Goal: Task Accomplishment & Management: Use online tool/utility

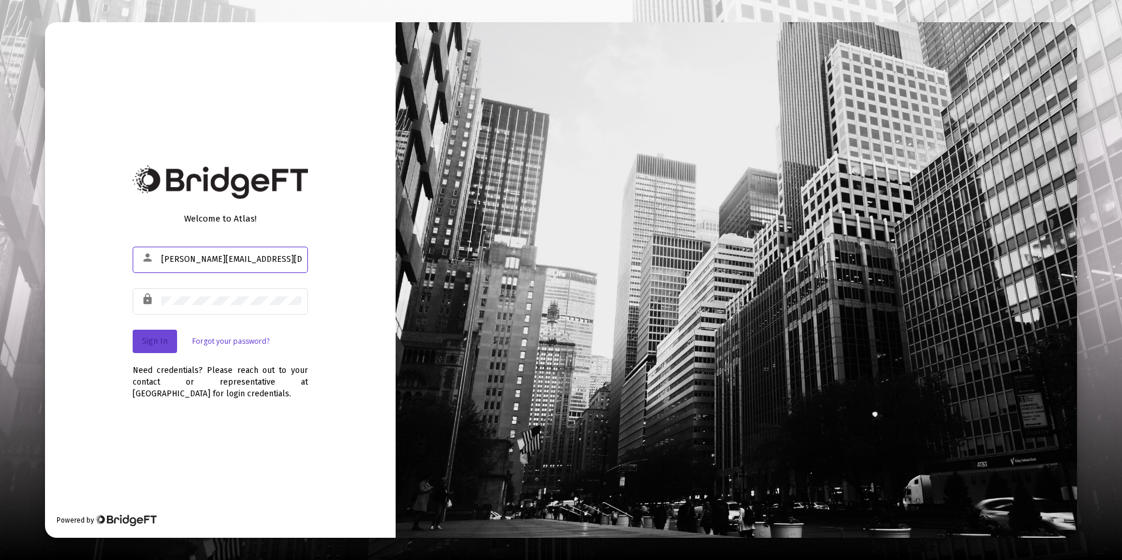
click at [145, 339] on span "Sign In" at bounding box center [155, 341] width 26 height 10
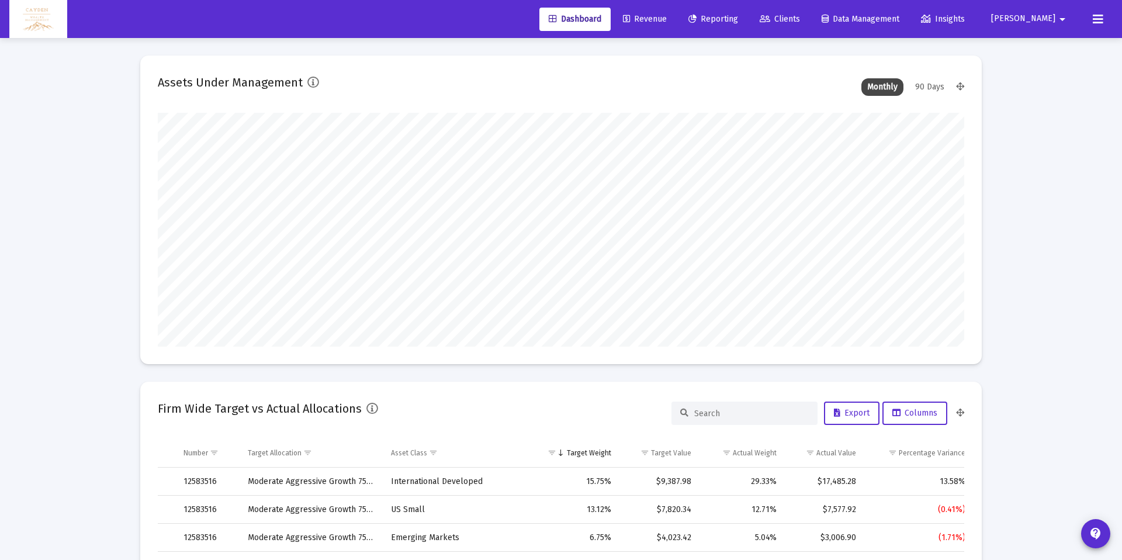
scroll to position [234, 434]
type input "[DATE]"
type input "5280-01-01"
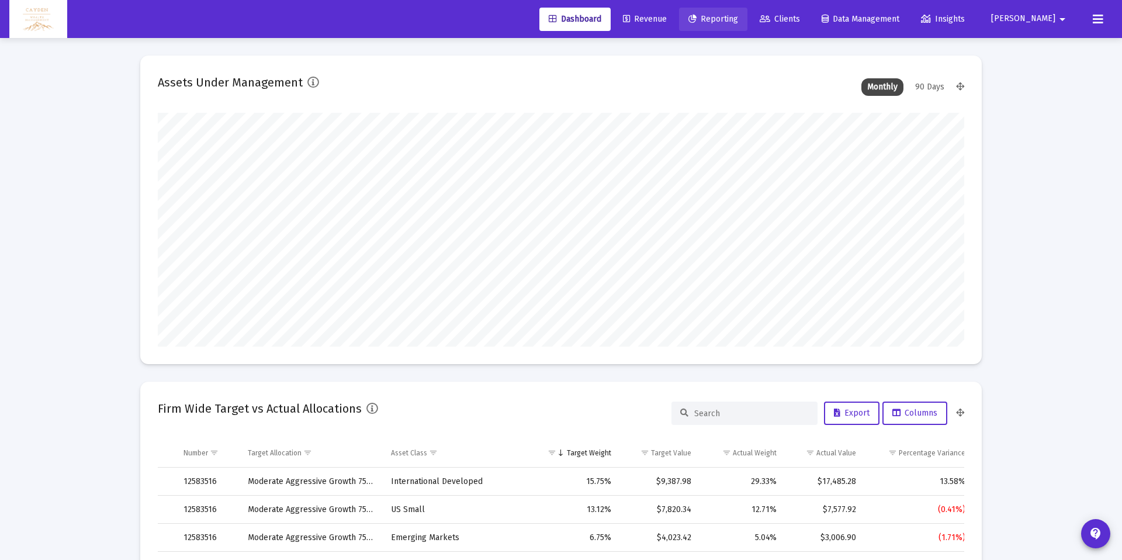
click at [748, 13] on link "Reporting" at bounding box center [713, 19] width 68 height 23
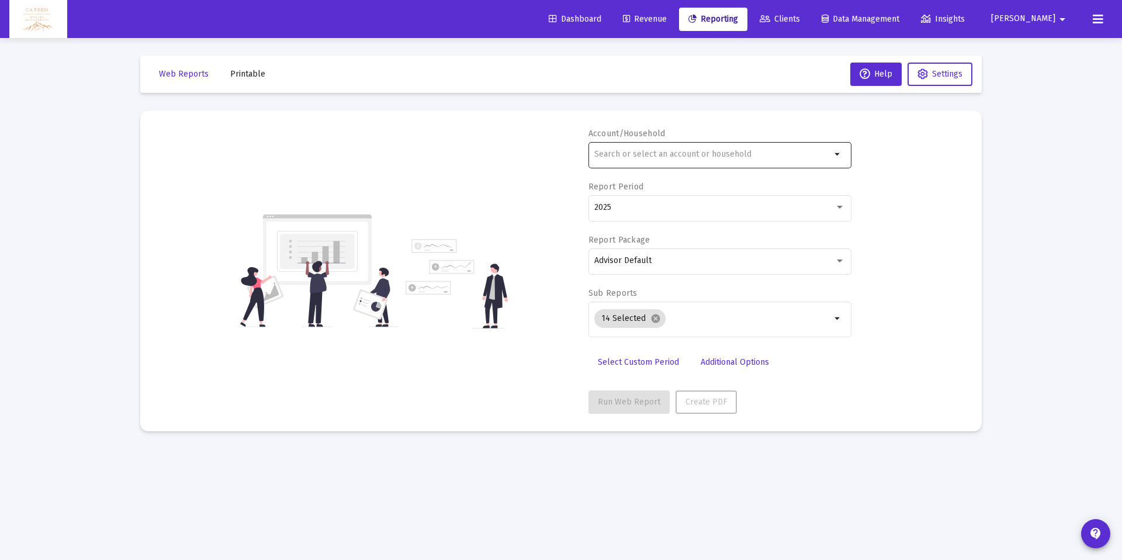
click at [685, 159] on div at bounding box center [713, 154] width 237 height 29
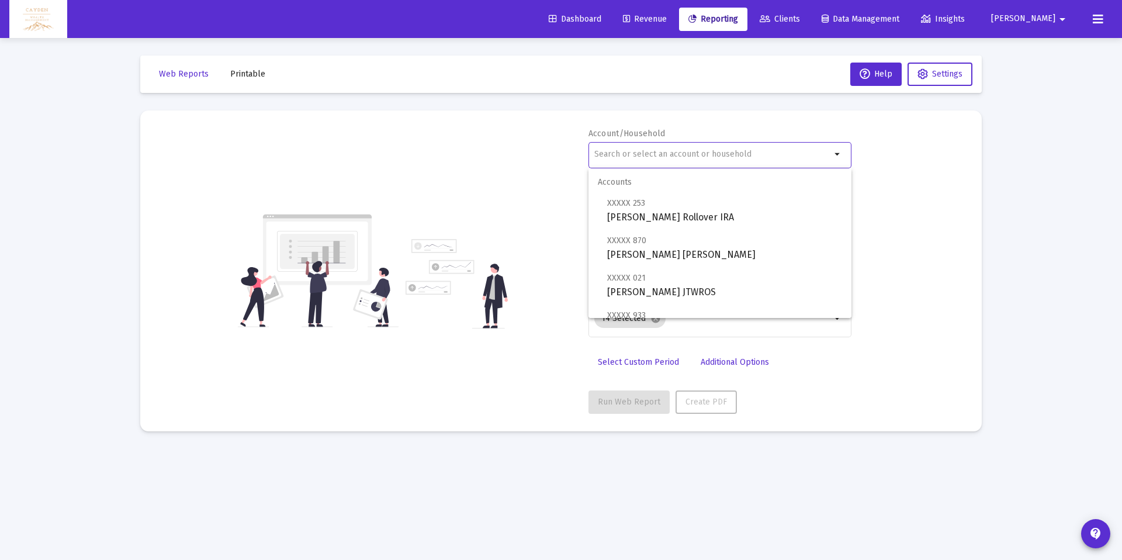
click at [667, 21] on span "Revenue" at bounding box center [645, 19] width 44 height 10
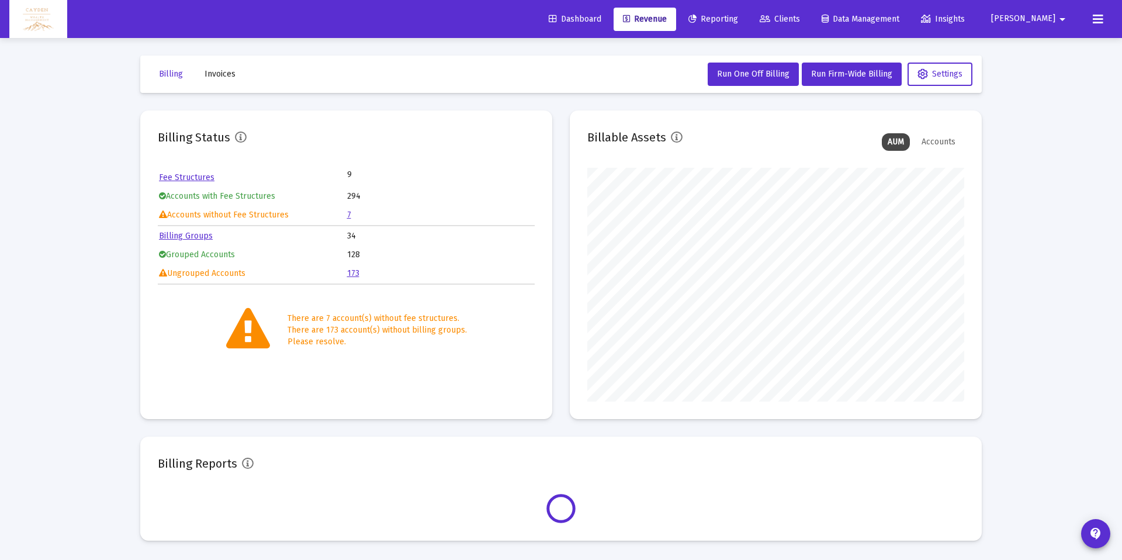
scroll to position [234, 377]
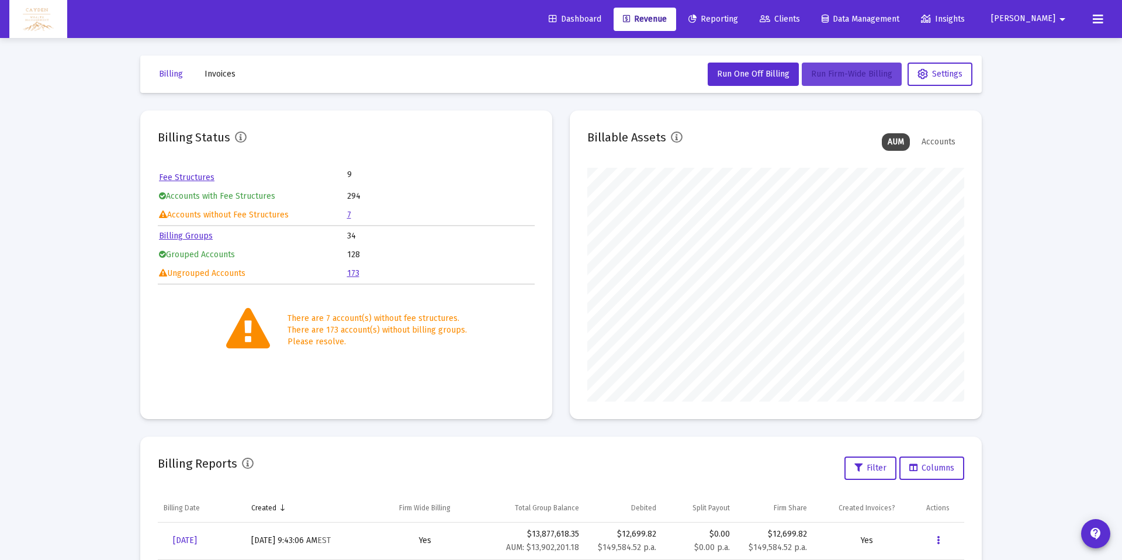
click at [826, 77] on span "Run Firm-Wide Billing" at bounding box center [851, 74] width 81 height 10
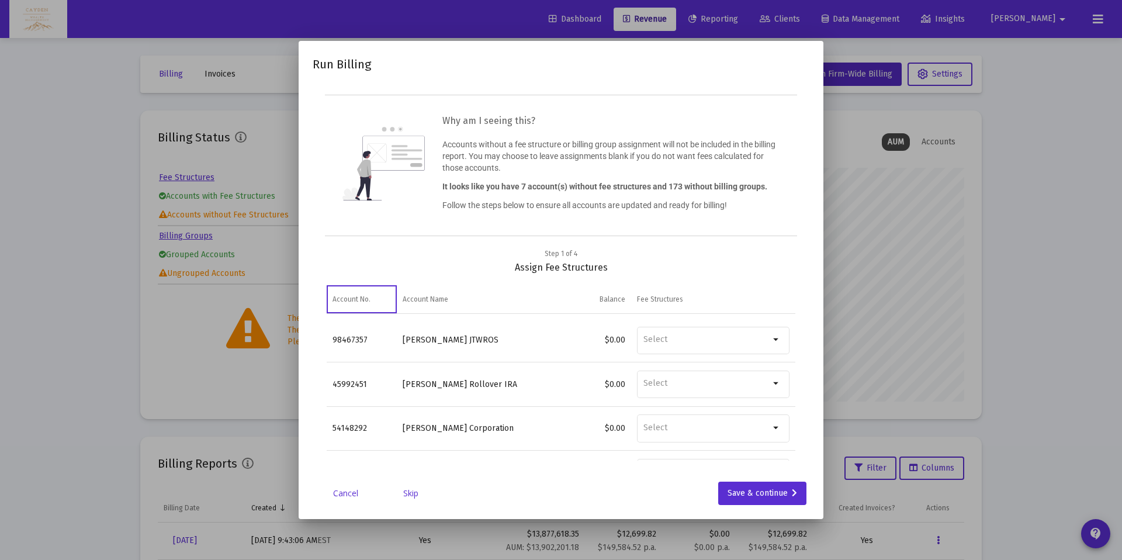
scroll to position [161, 0]
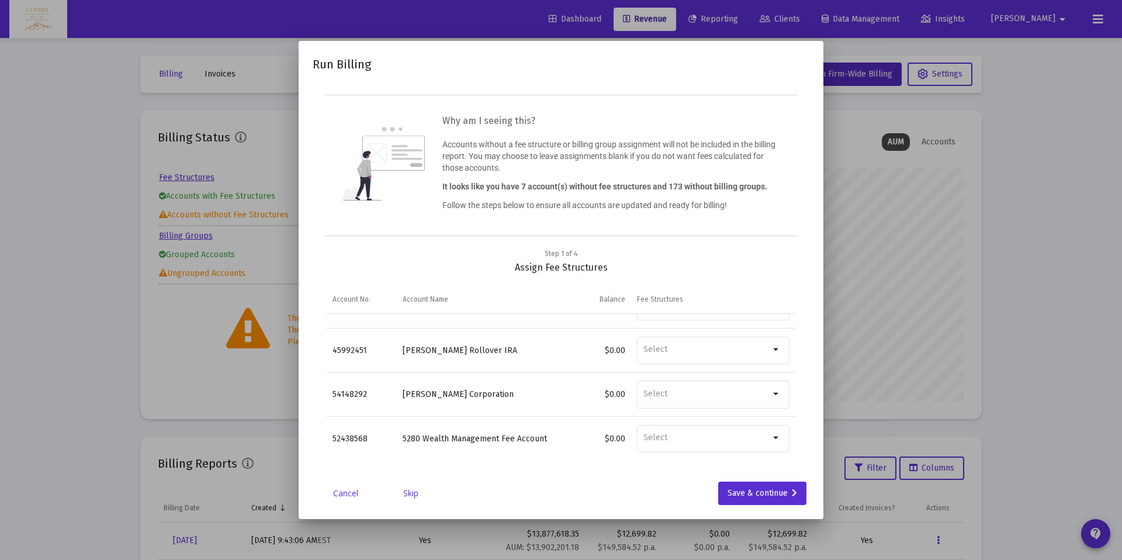
click at [418, 481] on div "Run Billing Why am I seeing this? Accounts without a fee structure or billing g…" at bounding box center [561, 280] width 497 height 450
click at [415, 490] on link "Skip" at bounding box center [411, 494] width 58 height 12
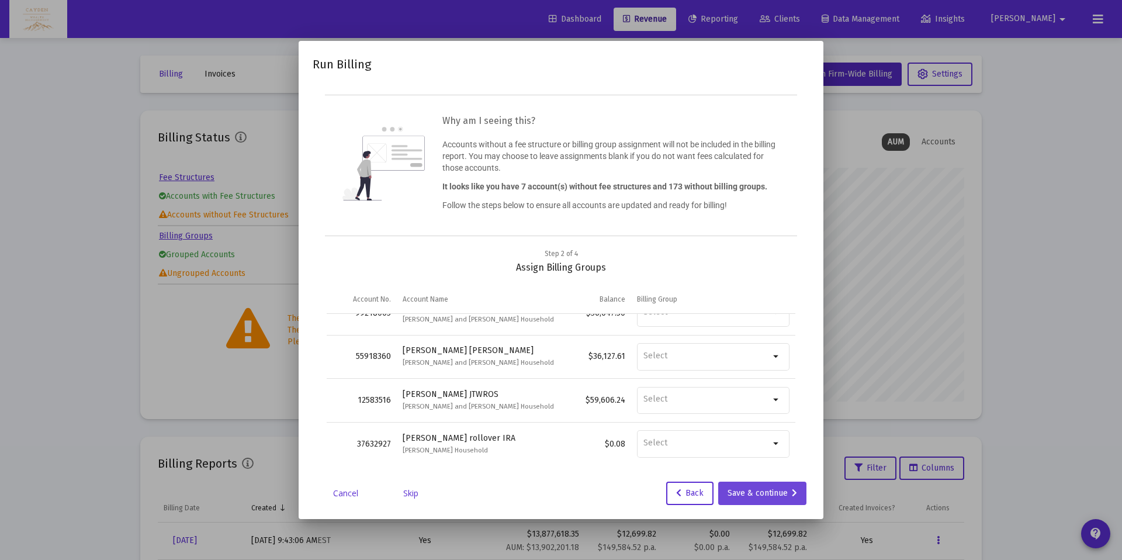
scroll to position [1732, 0]
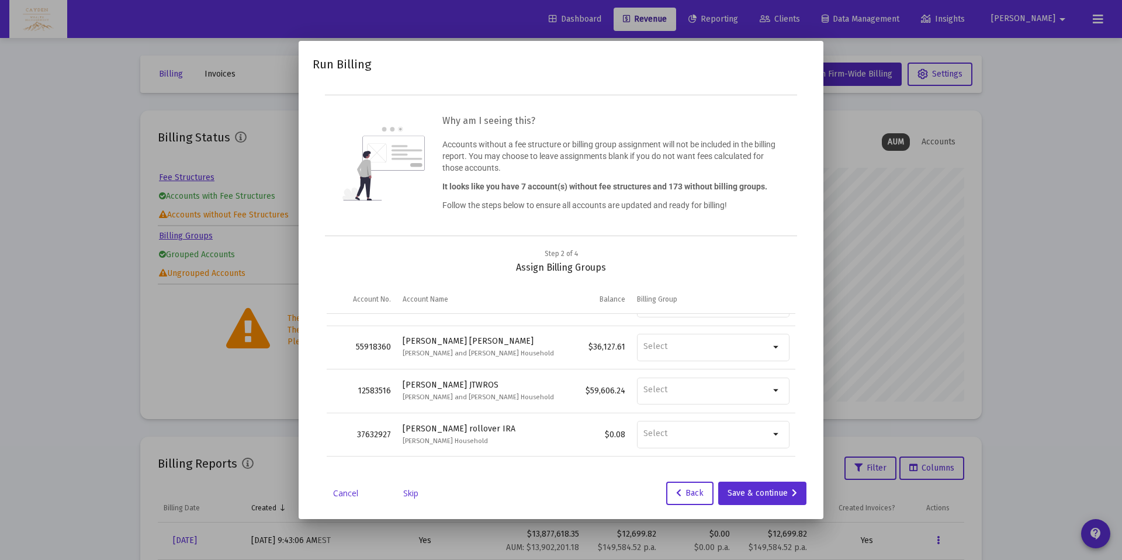
click at [415, 491] on link "Skip" at bounding box center [411, 494] width 58 height 12
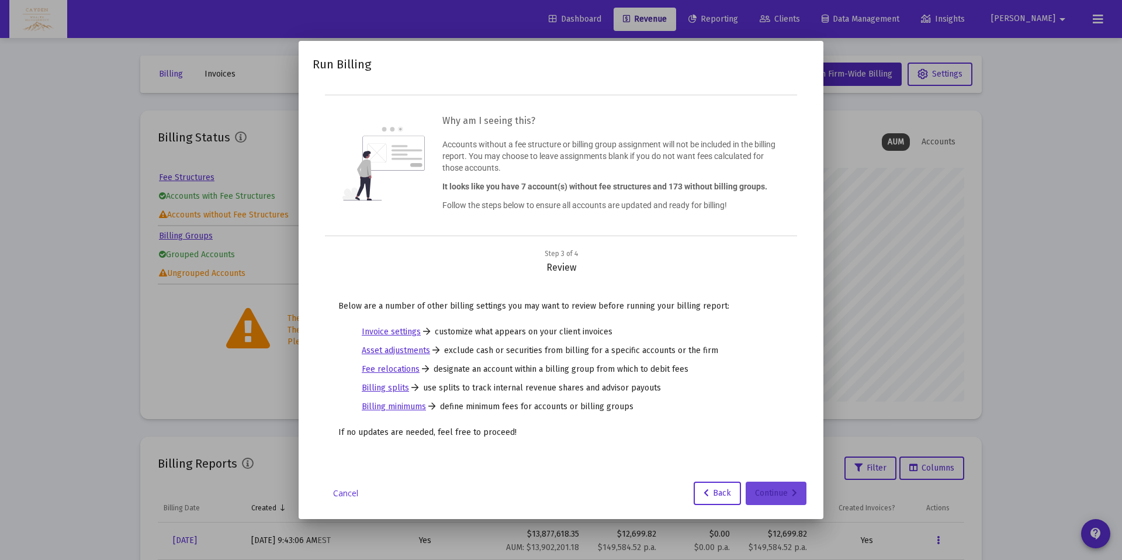
click at [780, 497] on div "Continue" at bounding box center [776, 493] width 42 height 23
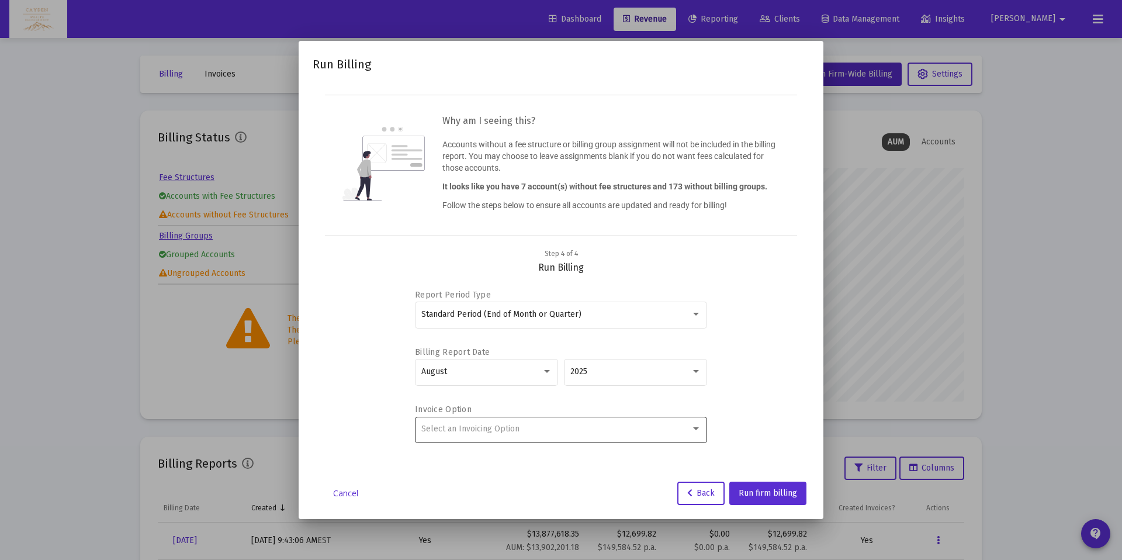
click at [493, 434] on div "Select an Invoicing Option" at bounding box center [561, 428] width 280 height 29
click at [500, 372] on div at bounding box center [561, 280] width 1122 height 560
click at [497, 375] on div "August" at bounding box center [481, 371] width 120 height 9
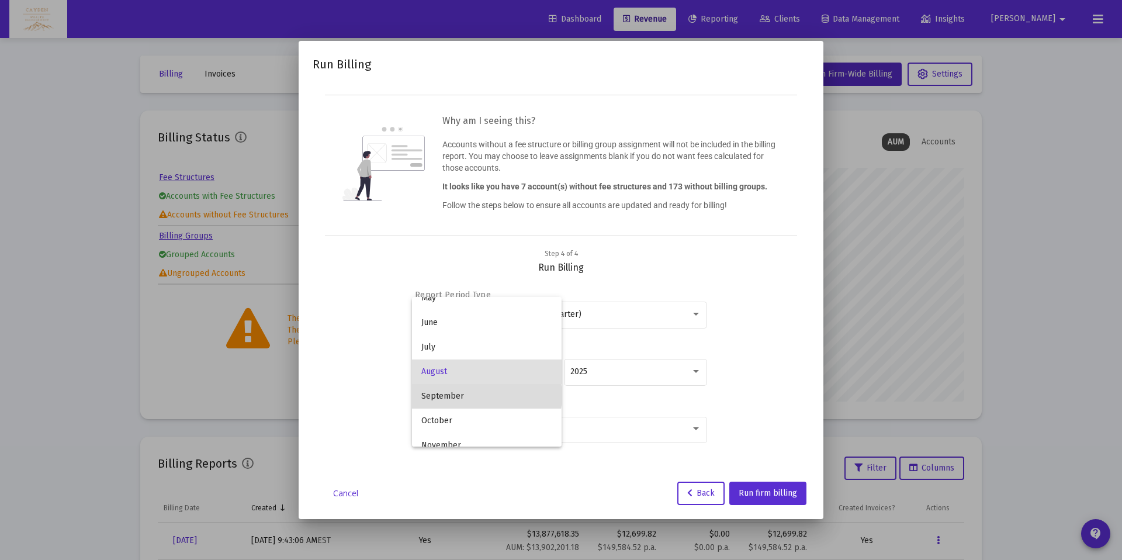
click at [486, 396] on span "September" at bounding box center [486, 396] width 131 height 25
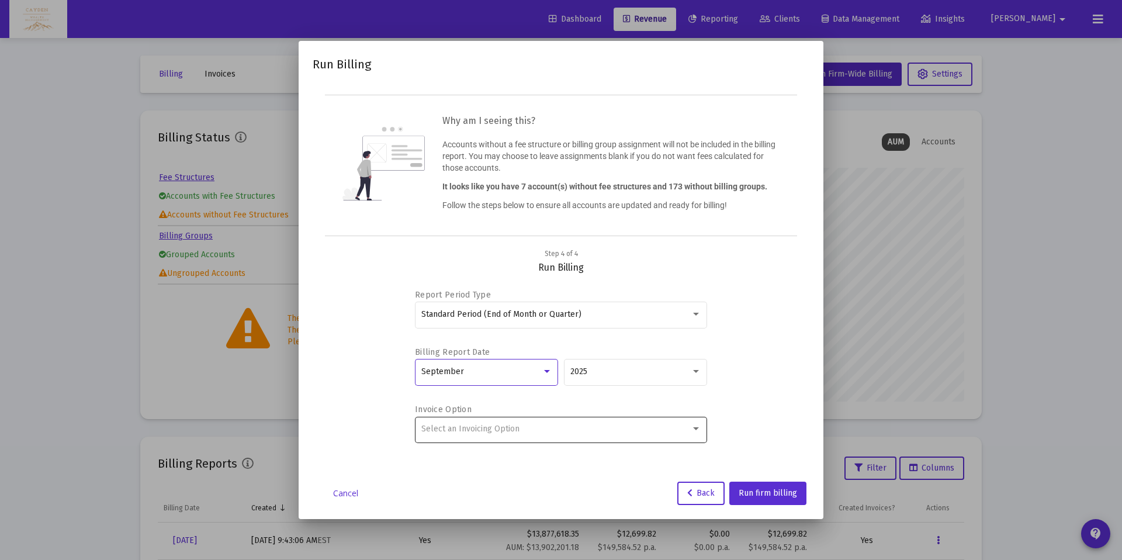
click at [493, 429] on span "Select an Invoicing Option" at bounding box center [470, 429] width 98 height 10
click at [494, 433] on span "No Invoice" at bounding box center [561, 429] width 280 height 25
click at [792, 500] on button "Run firm billing" at bounding box center [768, 493] width 77 height 23
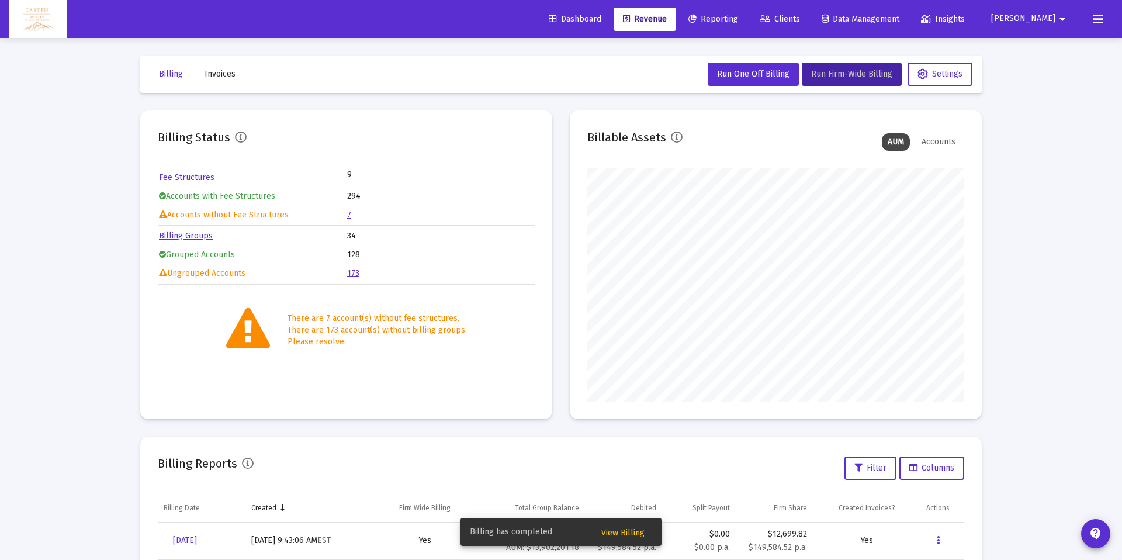
click at [635, 530] on span "View Billing" at bounding box center [623, 533] width 43 height 10
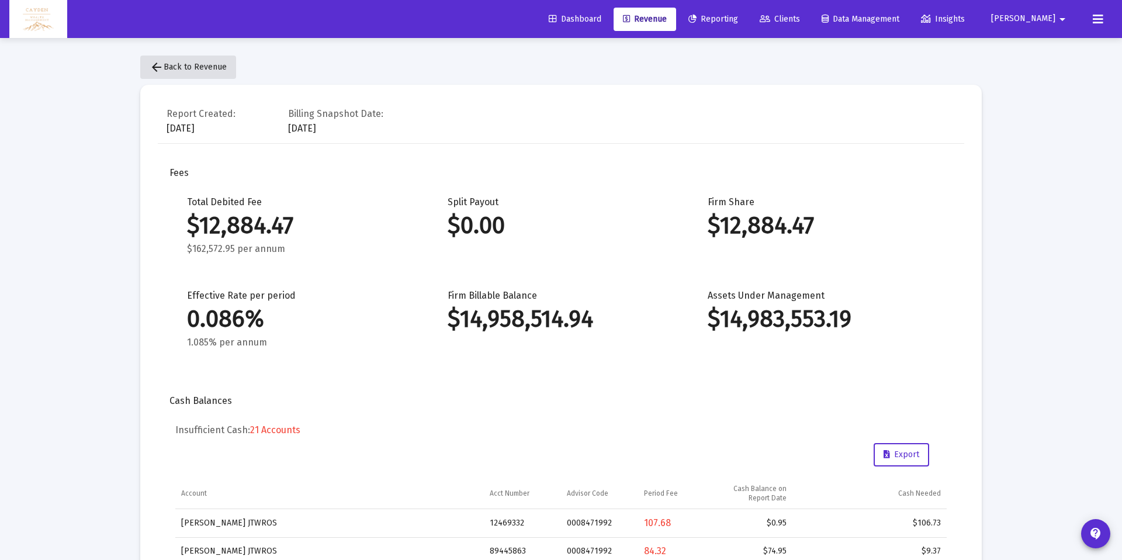
click at [182, 63] on span "arrow_back Back to Revenue" at bounding box center [188, 67] width 77 height 10
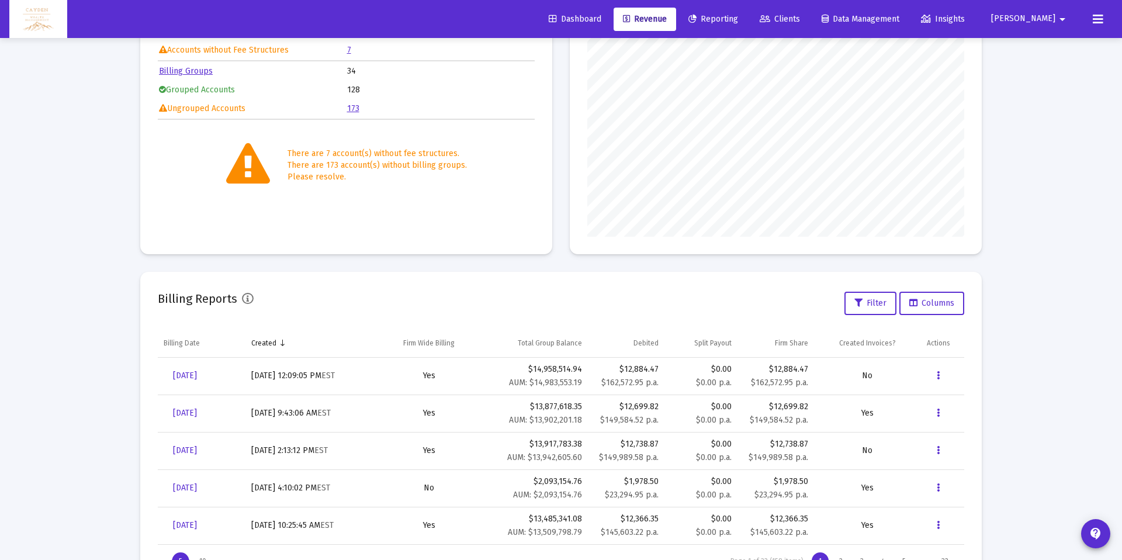
scroll to position [217, 0]
